Goal: Task Accomplishment & Management: Manage account settings

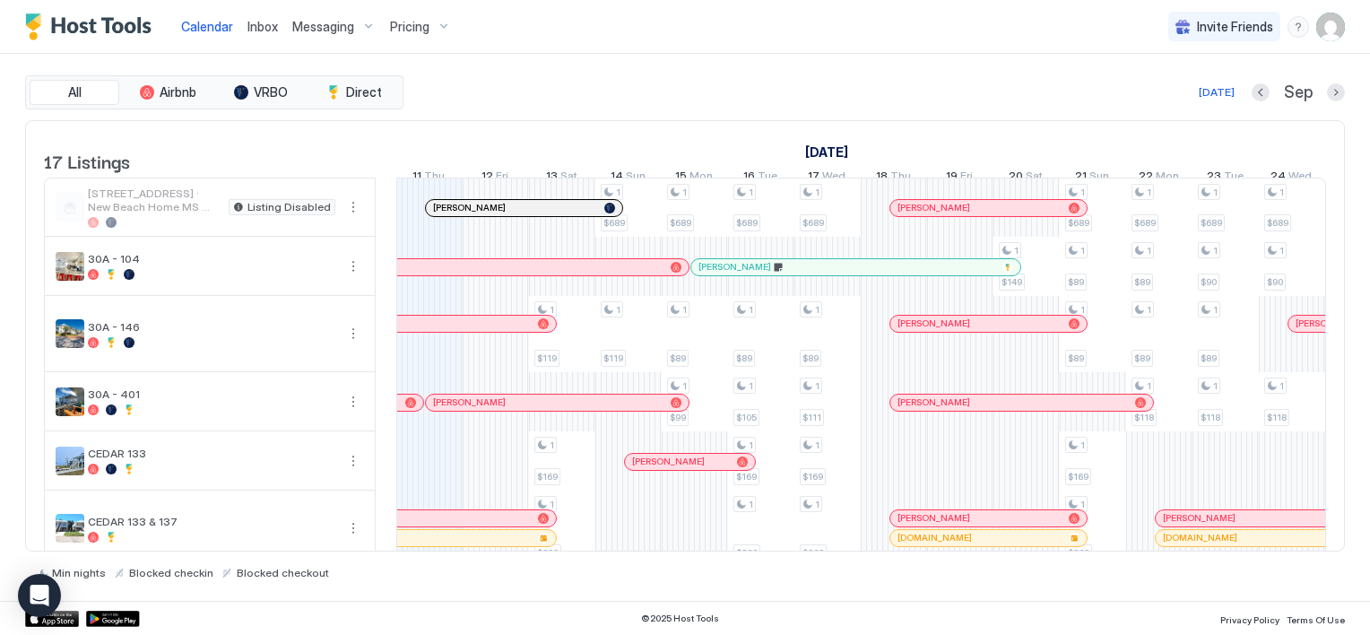
click at [307, 21] on span "Messaging" at bounding box center [323, 27] width 62 height 16
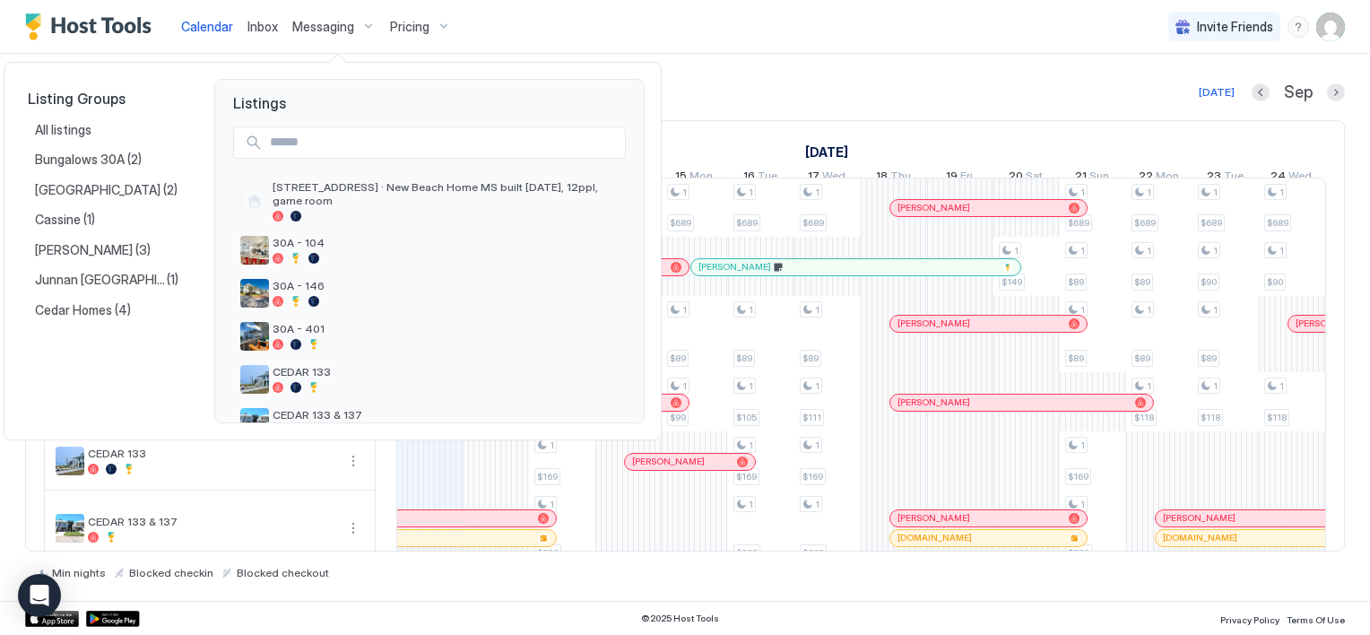
click at [1331, 24] on div at bounding box center [685, 317] width 1370 height 635
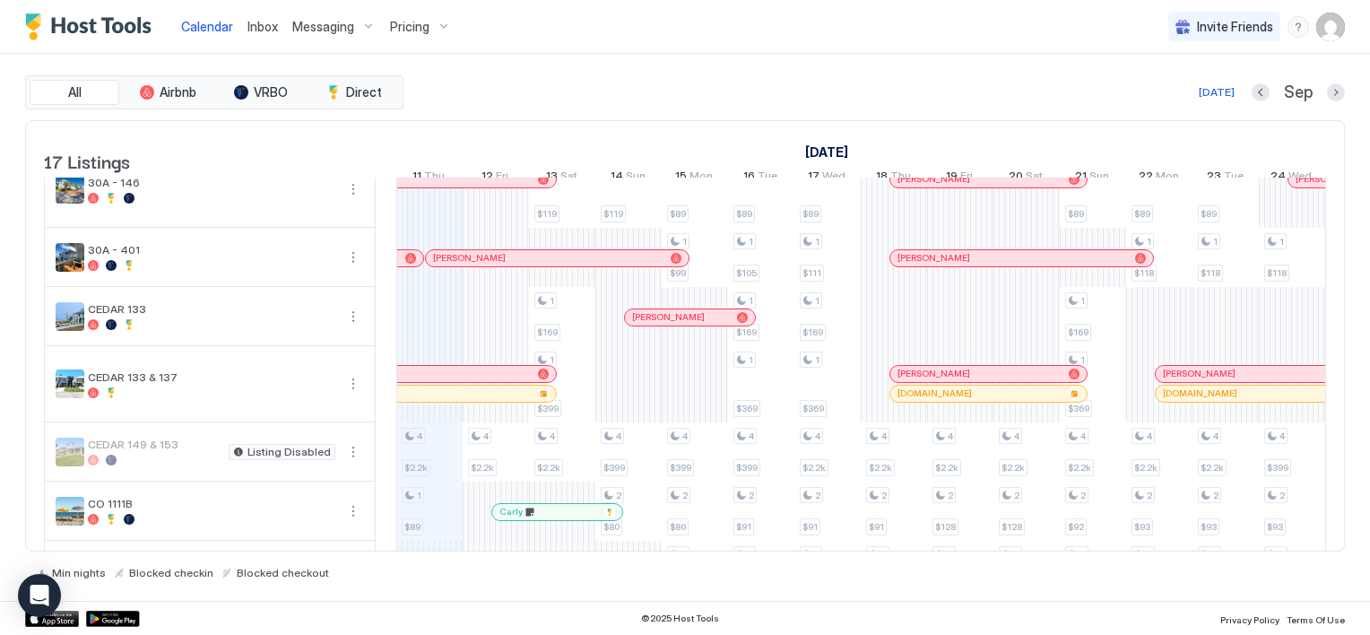
scroll to position [63, 0]
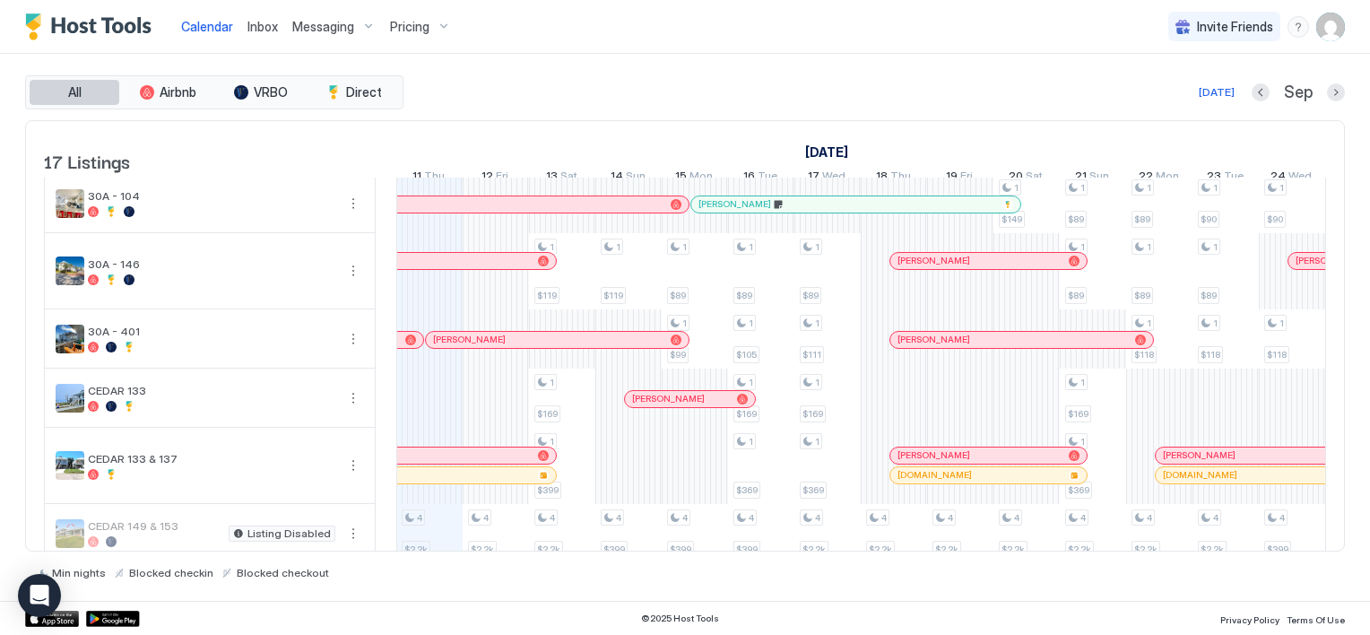
click at [73, 92] on span "All" at bounding box center [74, 92] width 13 height 16
click at [258, 25] on span "Inbox" at bounding box center [262, 26] width 30 height 15
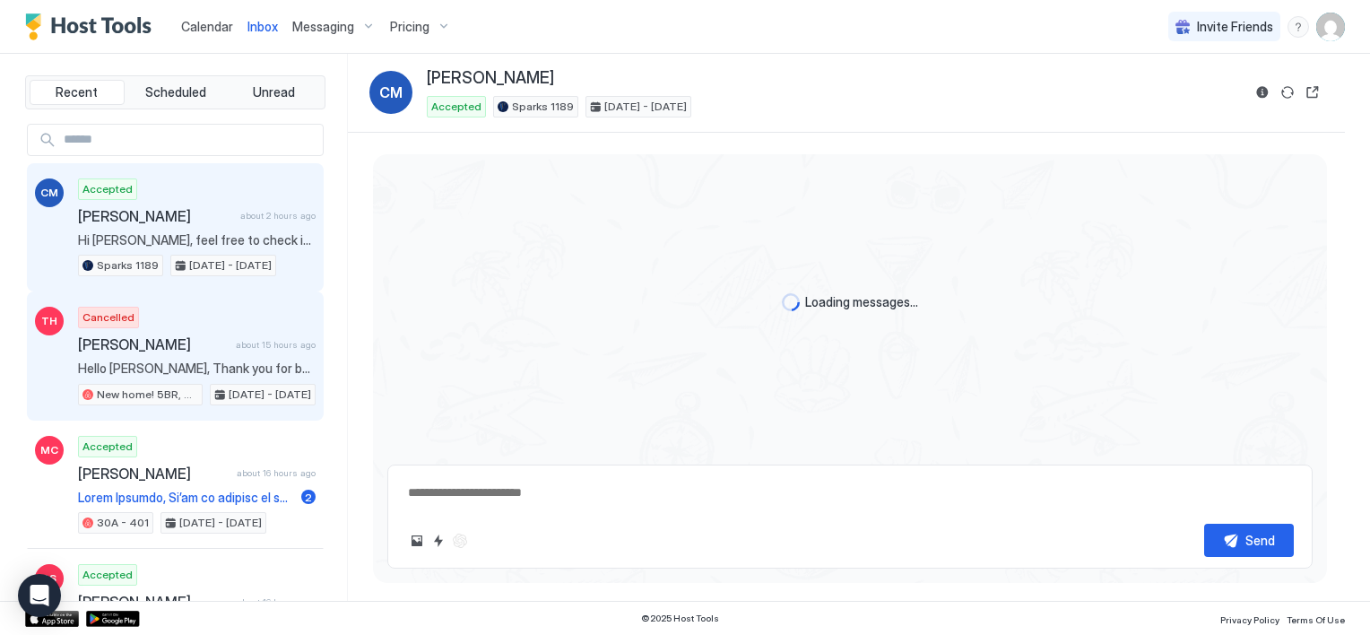
type textarea "*"
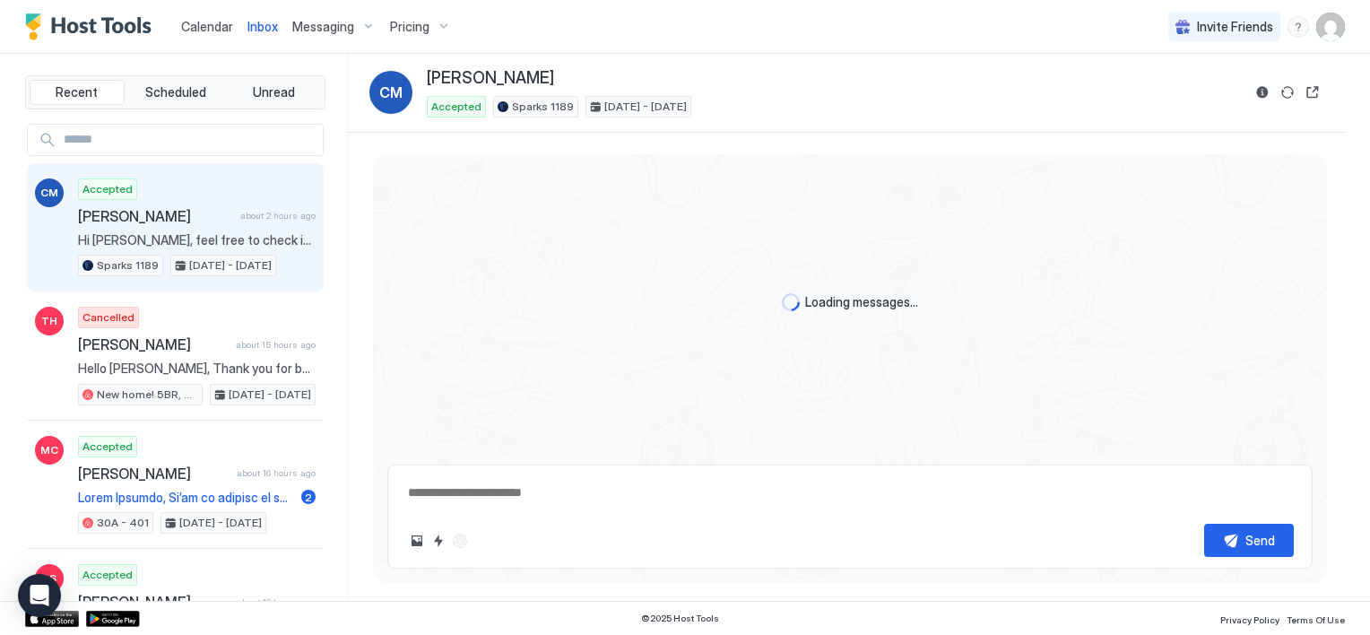
scroll to position [1183, 0]
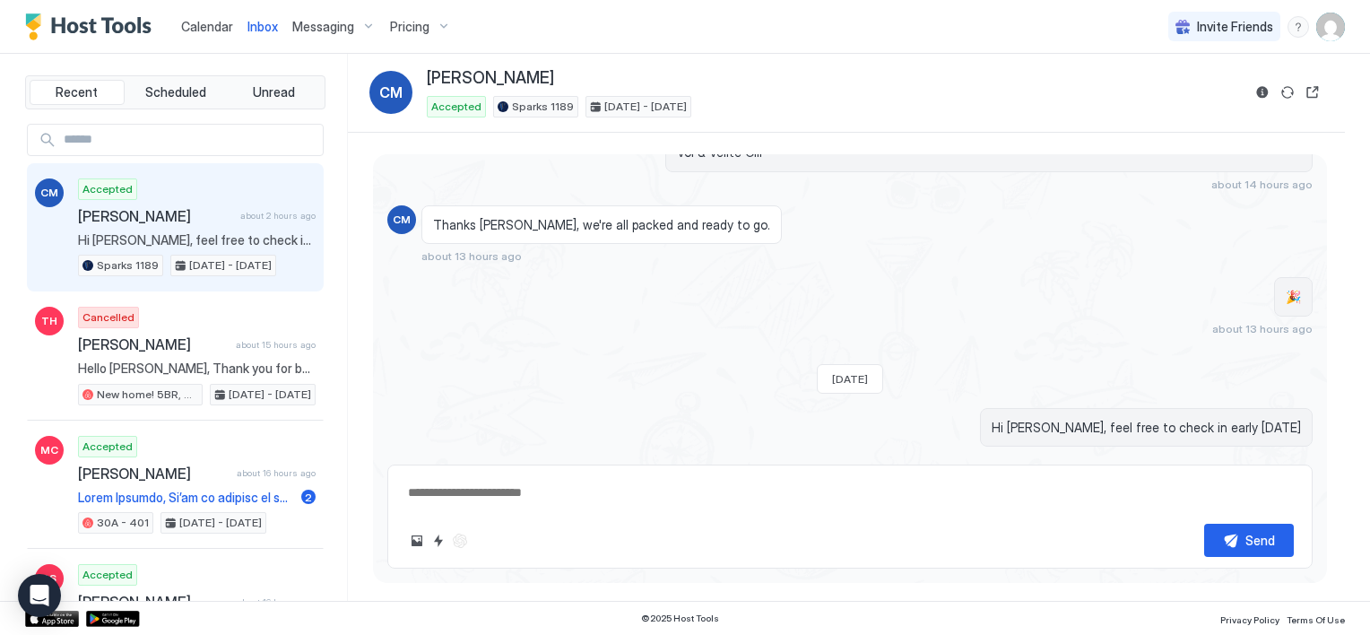
click at [225, 27] on span "Calendar" at bounding box center [207, 26] width 52 height 15
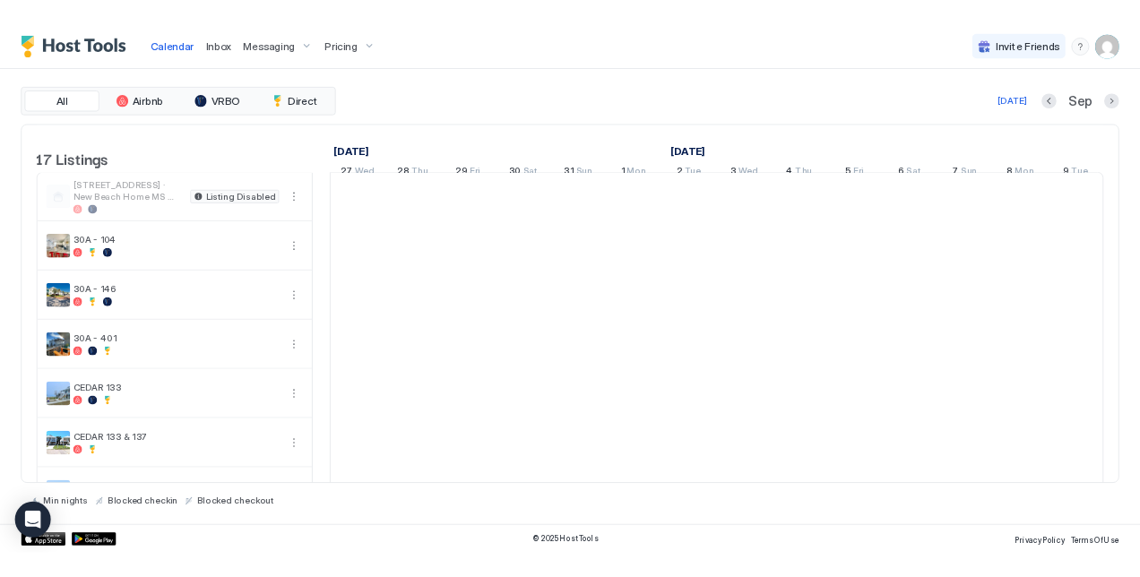
scroll to position [0, 996]
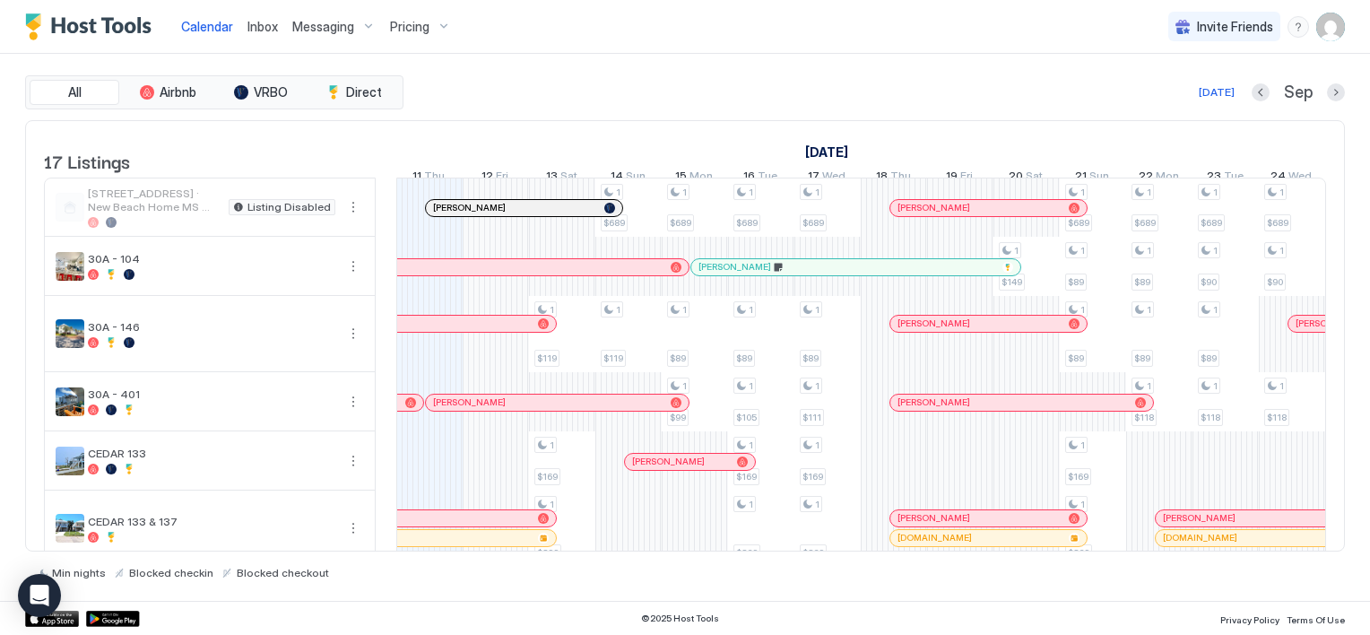
click at [1331, 38] on img "User profile" at bounding box center [1330, 27] width 29 height 29
click at [1351, 32] on div at bounding box center [685, 317] width 1370 height 635
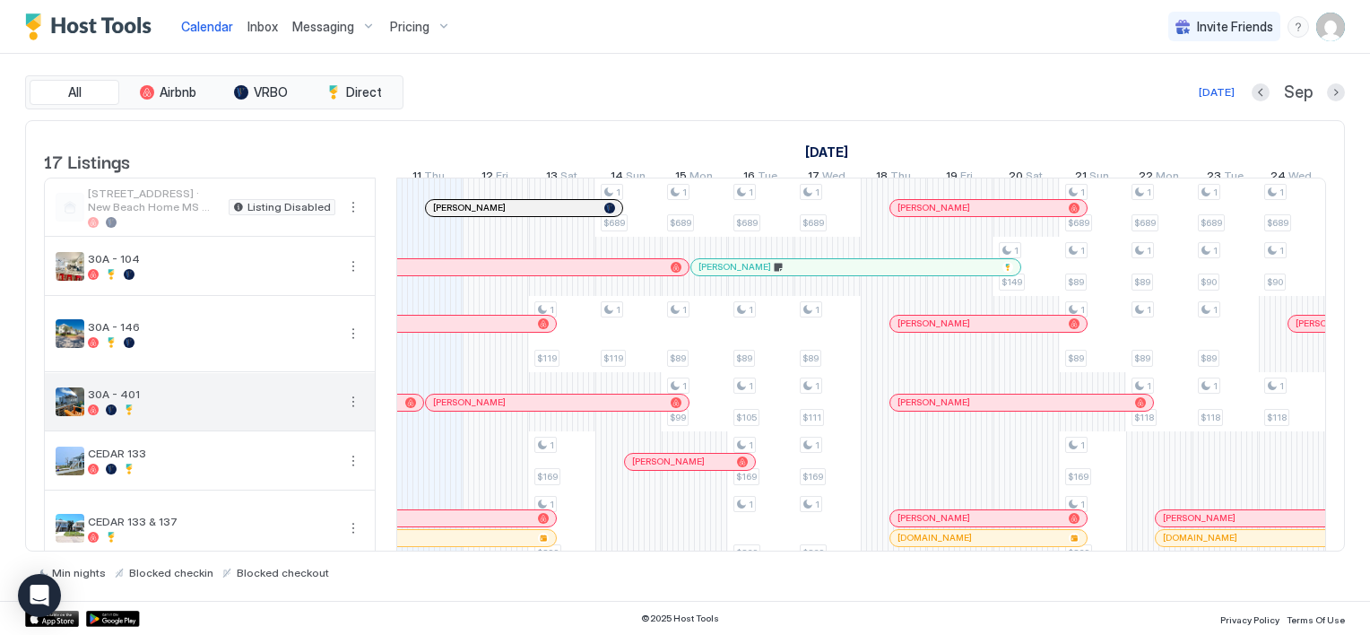
click at [356, 411] on button "More options" at bounding box center [354, 402] width 22 height 22
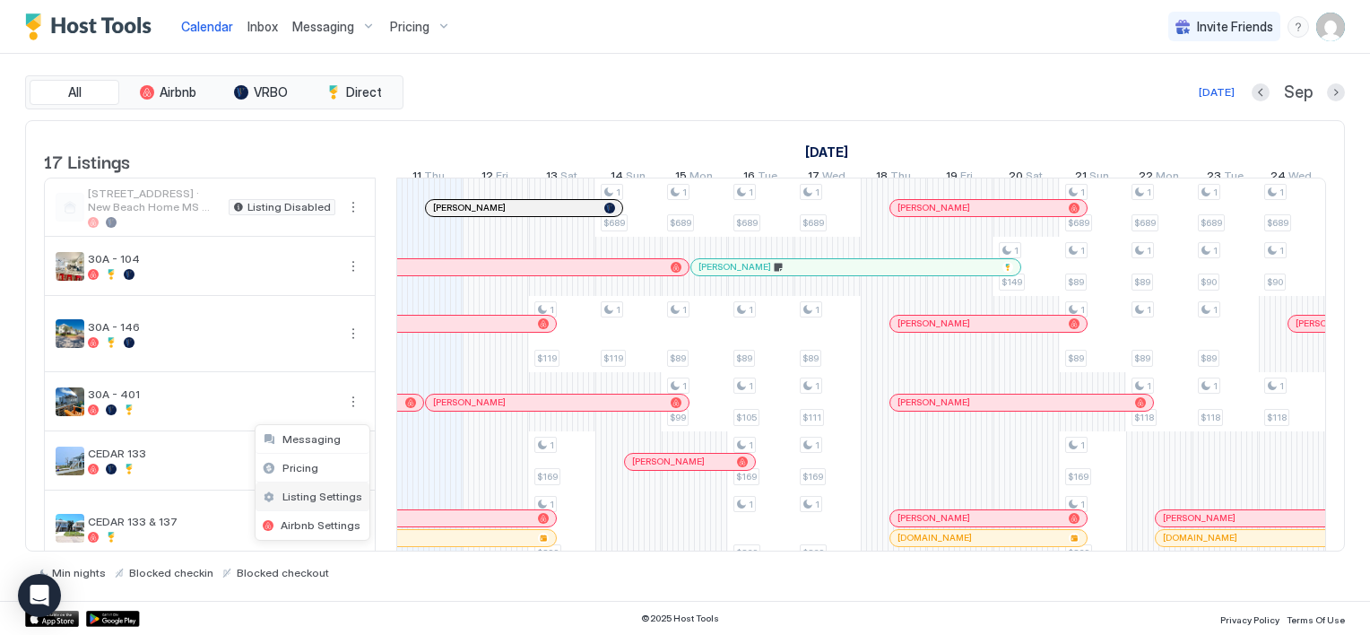
click at [293, 491] on span "Listing Settings" at bounding box center [322, 496] width 80 height 13
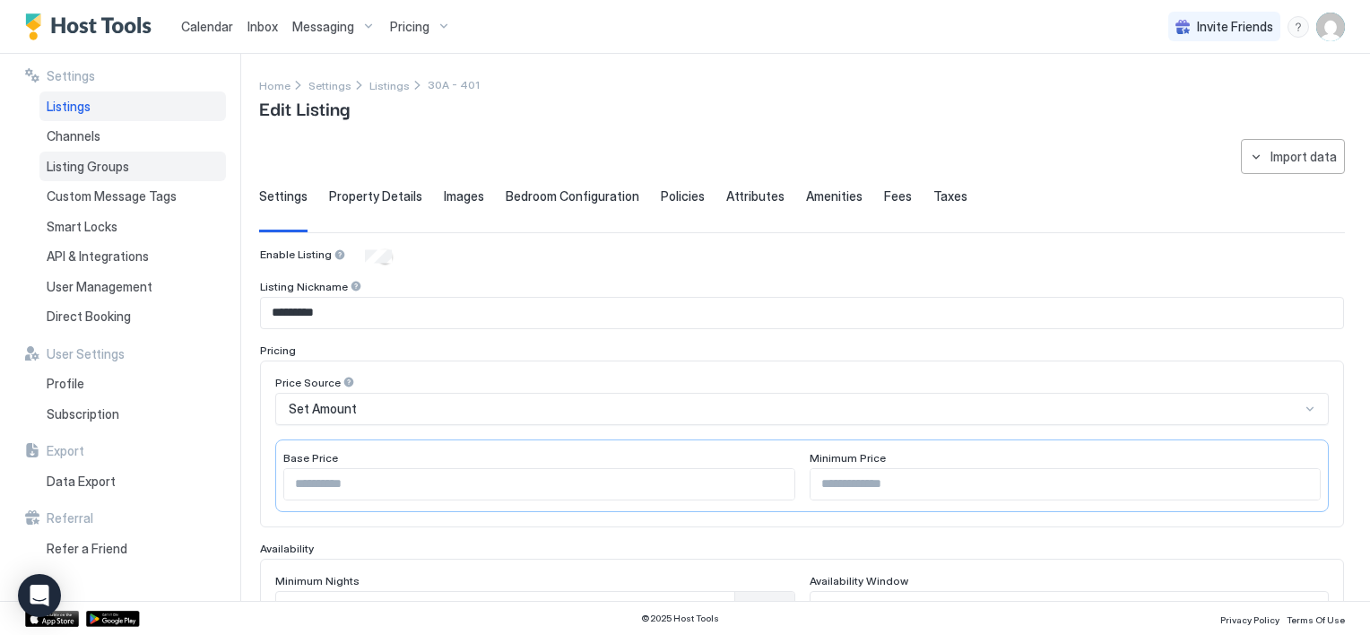
click at [108, 169] on span "Listing Groups" at bounding box center [88, 167] width 82 height 16
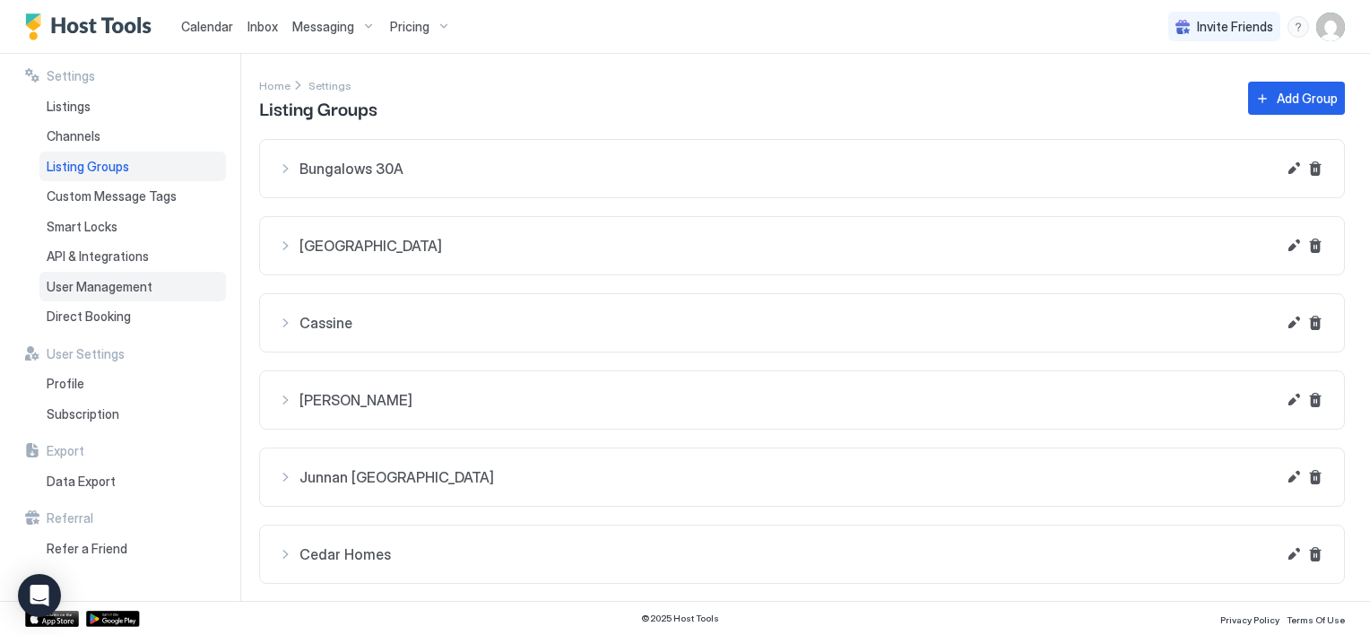
click at [108, 291] on span "User Management" at bounding box center [100, 287] width 106 height 16
